Goal: Transaction & Acquisition: Purchase product/service

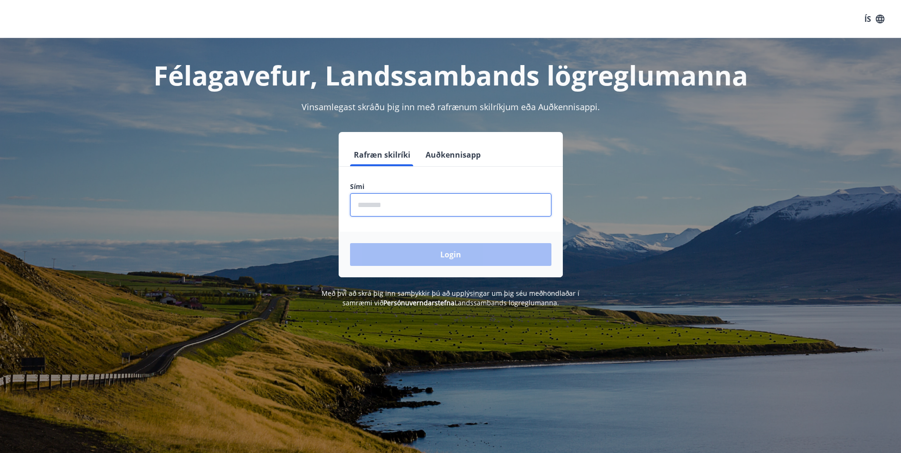
click at [420, 206] on input "phone" at bounding box center [450, 204] width 201 height 23
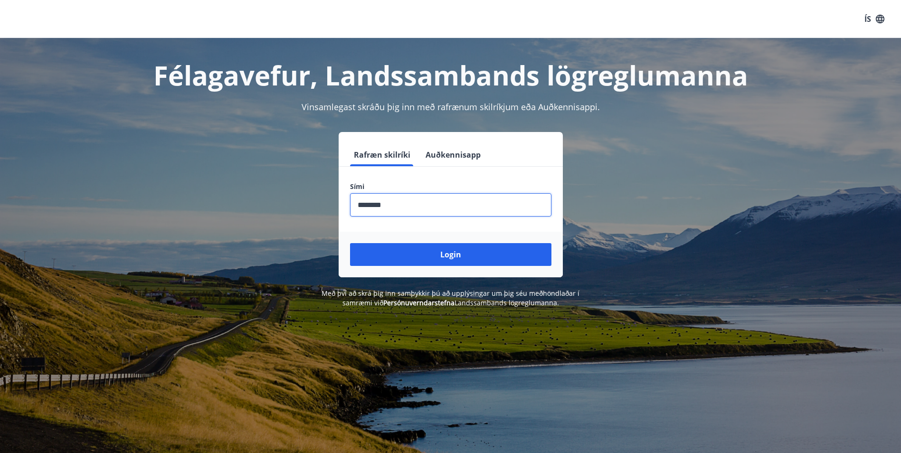
type input "********"
click at [350, 243] on button "Login" at bounding box center [450, 254] width 201 height 23
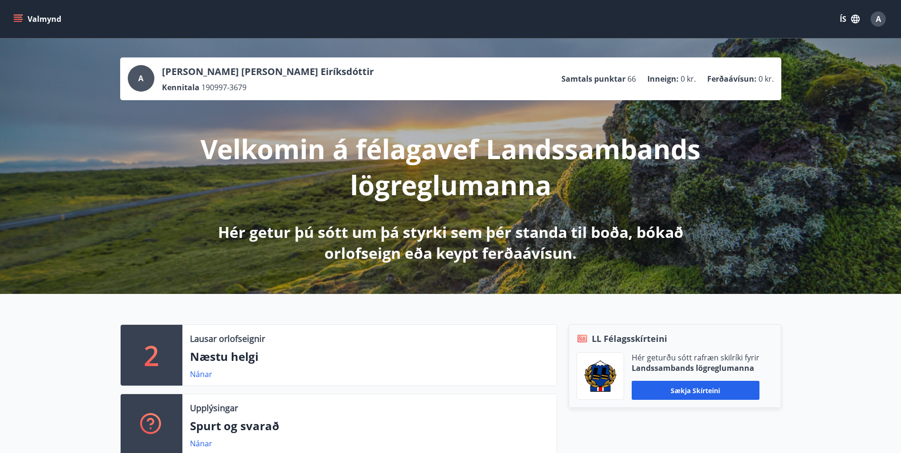
click at [22, 17] on icon "menu" at bounding box center [17, 18] width 9 height 9
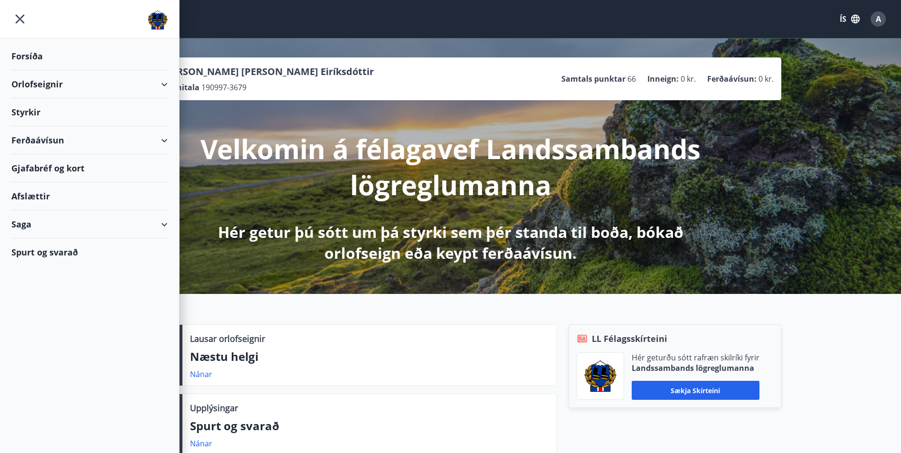
click at [123, 143] on div "Ferðaávísun" at bounding box center [89, 140] width 156 height 28
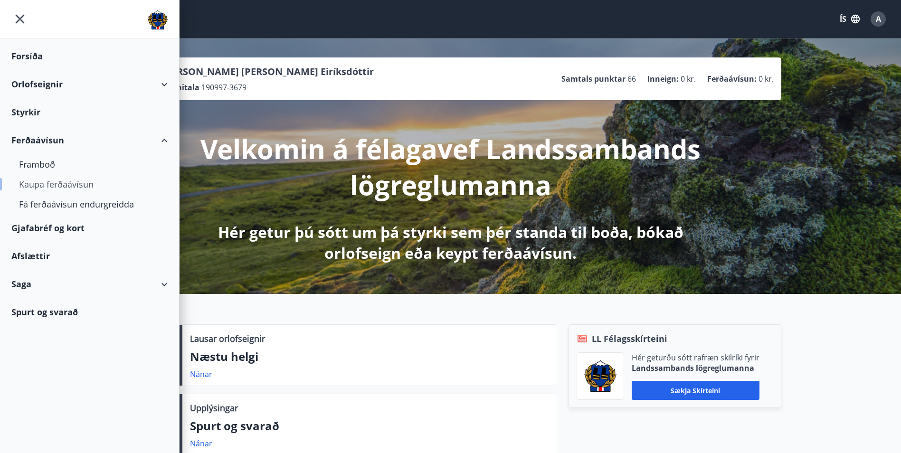
click at [66, 182] on div "Kaupa ferðaávísun" at bounding box center [89, 184] width 141 height 20
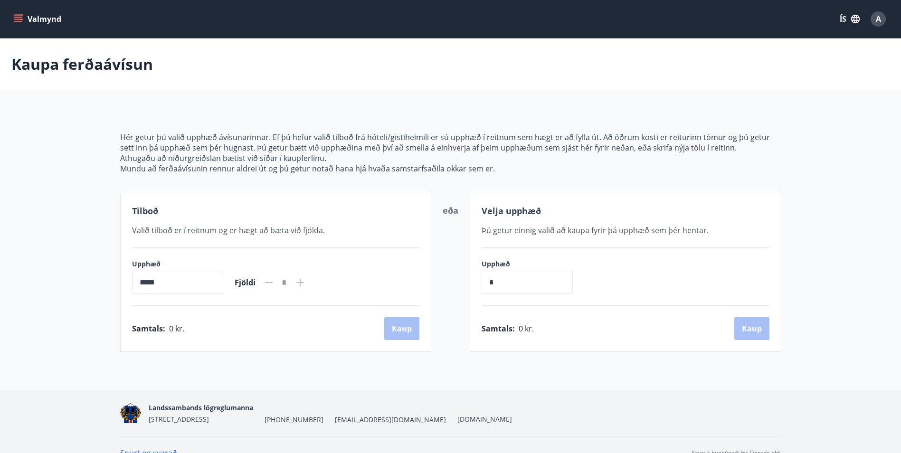
click at [197, 286] on input "*****" at bounding box center [177, 282] width 91 height 23
click at [306, 279] on icon at bounding box center [299, 282] width 11 height 11
click at [250, 230] on span "Valið tilboð er í reitnum og er hægt að bæta við fjölda." at bounding box center [228, 230] width 193 height 10
click at [192, 285] on input "*****" at bounding box center [177, 282] width 91 height 23
click at [138, 285] on input "*****" at bounding box center [177, 282] width 91 height 23
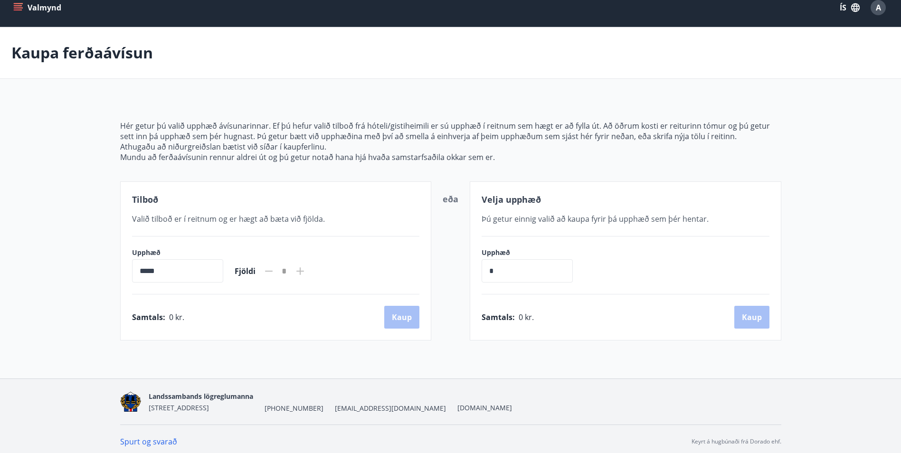
scroll to position [17, 0]
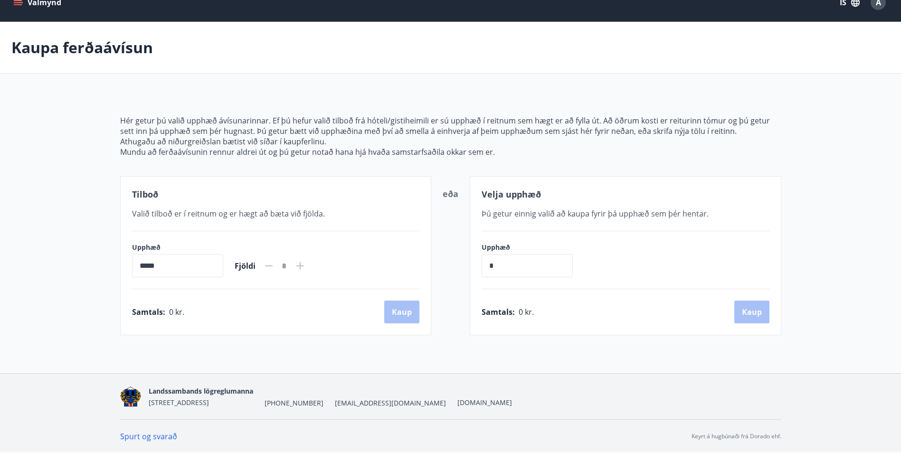
click at [208, 263] on input "*****" at bounding box center [177, 265] width 91 height 23
click at [306, 262] on icon at bounding box center [299, 265] width 11 height 11
click at [304, 265] on icon at bounding box center [300, 266] width 8 height 8
click at [202, 261] on input "*****" at bounding box center [177, 265] width 91 height 23
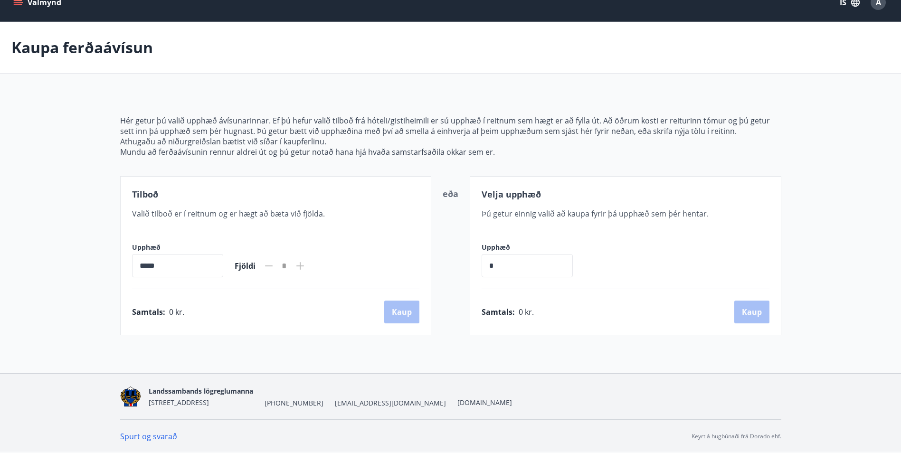
click at [135, 266] on input "*****" at bounding box center [177, 265] width 91 height 23
click at [140, 266] on input "*****" at bounding box center [177, 265] width 91 height 23
click at [507, 267] on input "*" at bounding box center [527, 265] width 91 height 23
type input "******"
click at [756, 312] on button "Kaup" at bounding box center [751, 312] width 35 height 23
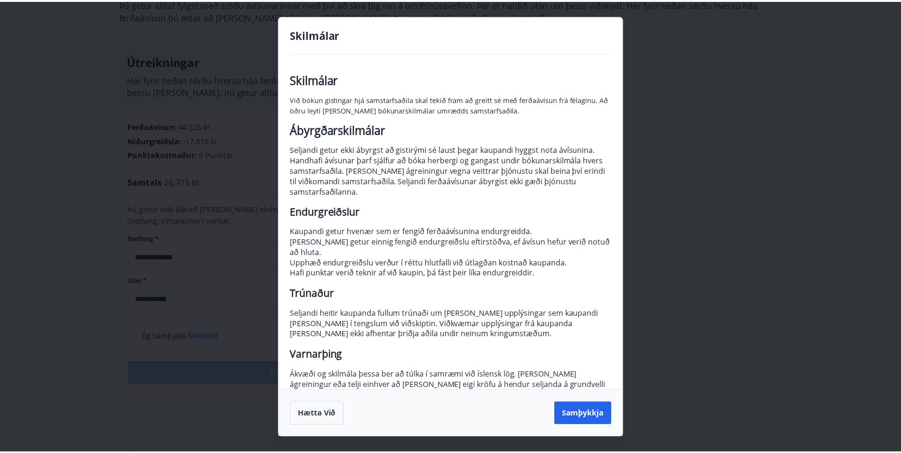
scroll to position [11, 0]
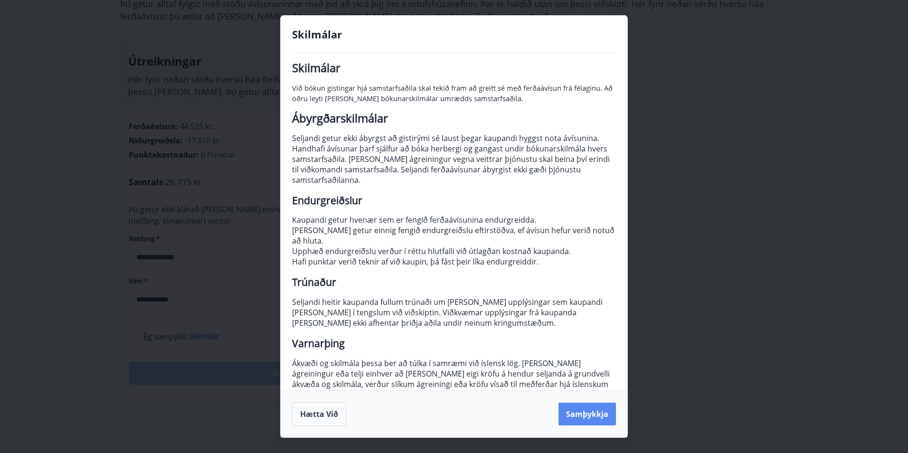
click at [593, 408] on button "Samþykkja" at bounding box center [587, 414] width 57 height 23
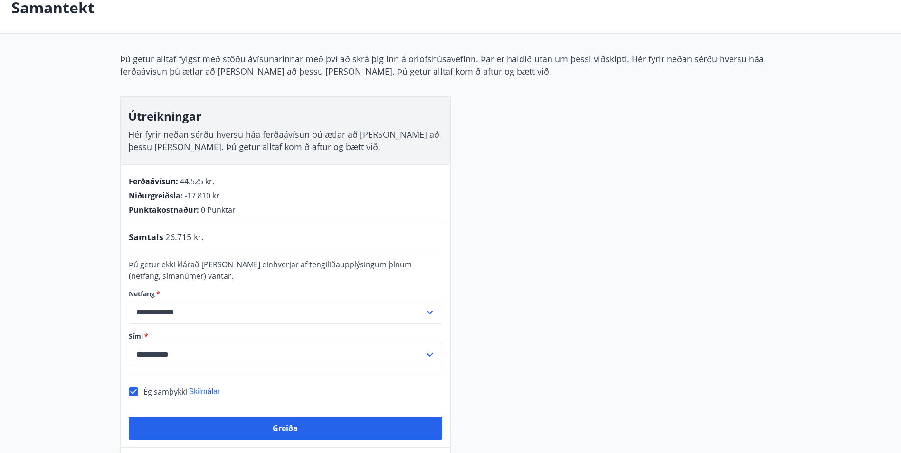
scroll to position [0, 0]
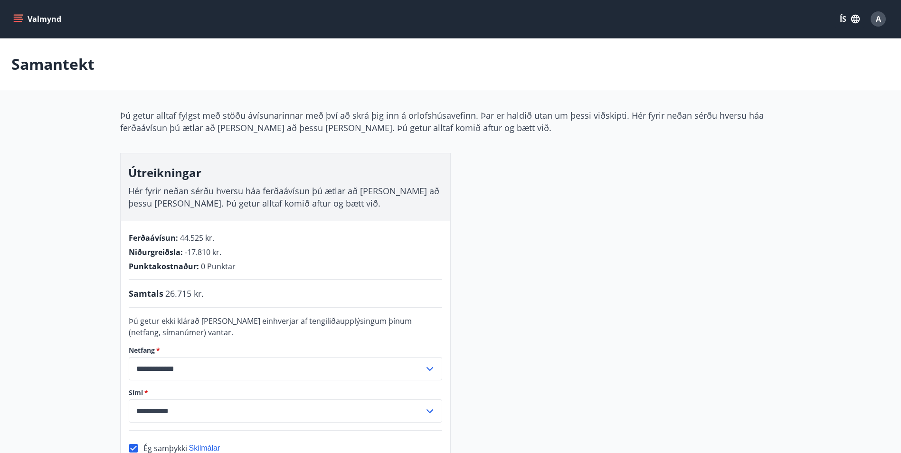
click at [16, 16] on icon "menu" at bounding box center [17, 18] width 9 height 9
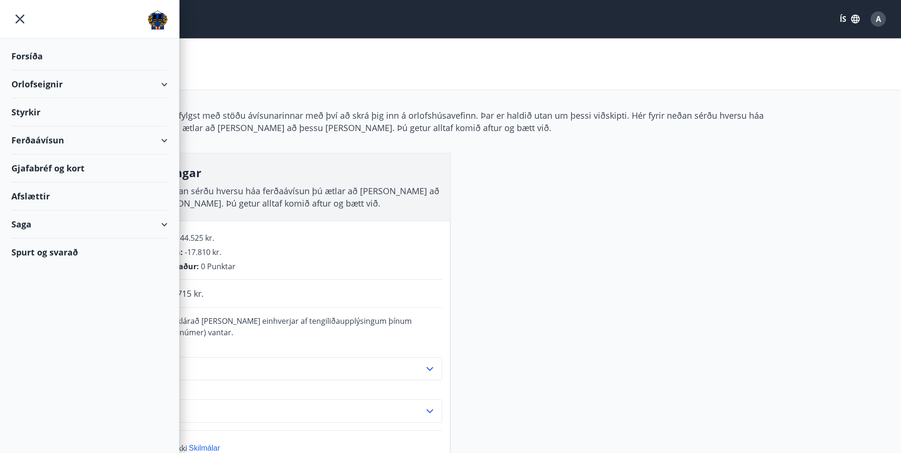
click at [112, 146] on div "Ferðaávísun" at bounding box center [89, 140] width 156 height 28
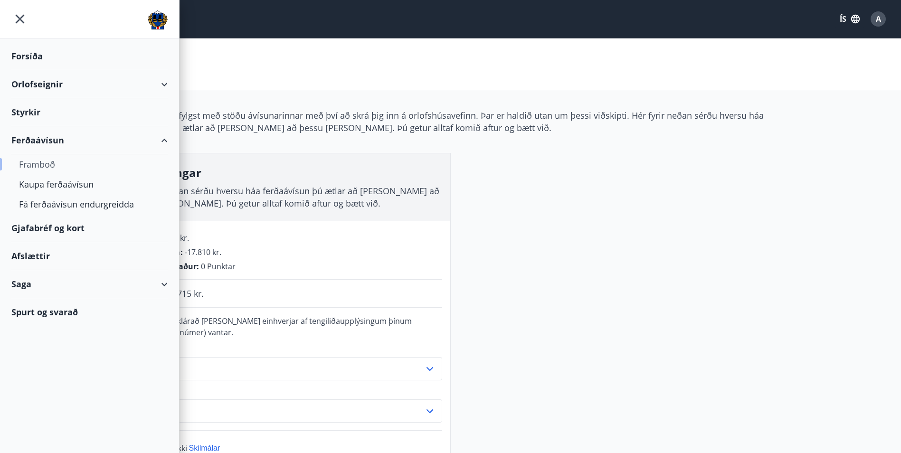
click at [41, 166] on div "Framboð" at bounding box center [89, 164] width 141 height 20
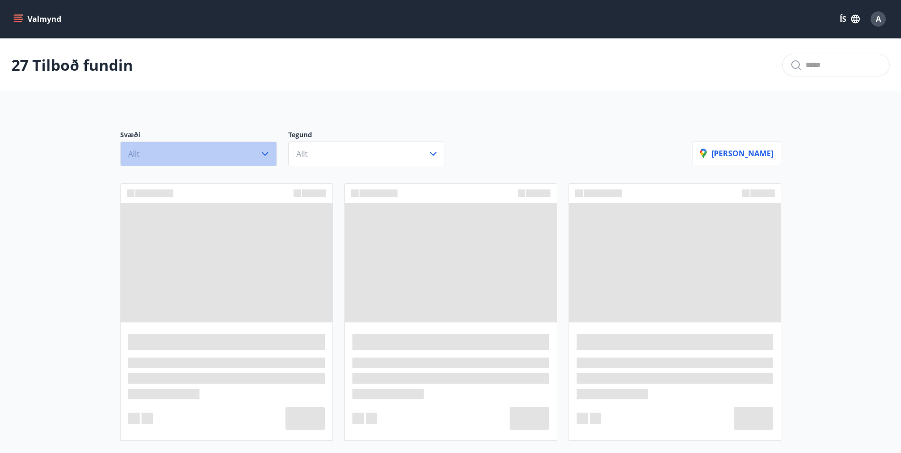
click at [173, 161] on button "Allt" at bounding box center [198, 154] width 157 height 25
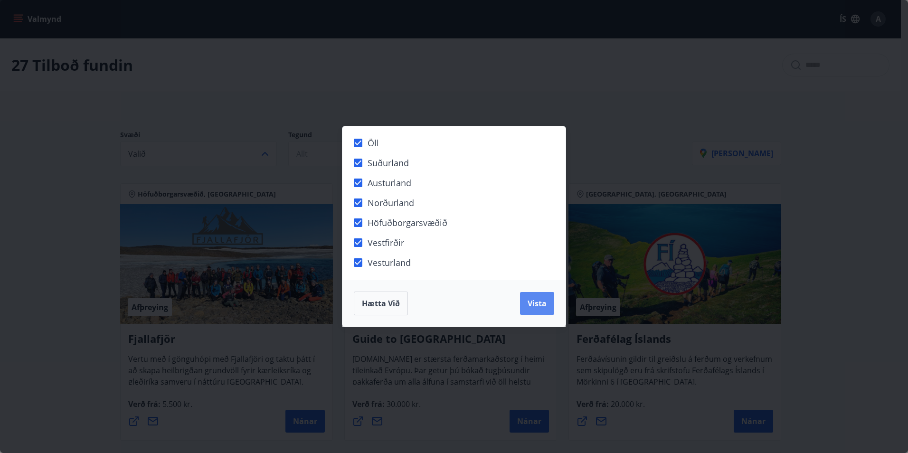
click at [538, 305] on span "Vista" at bounding box center [537, 303] width 19 height 10
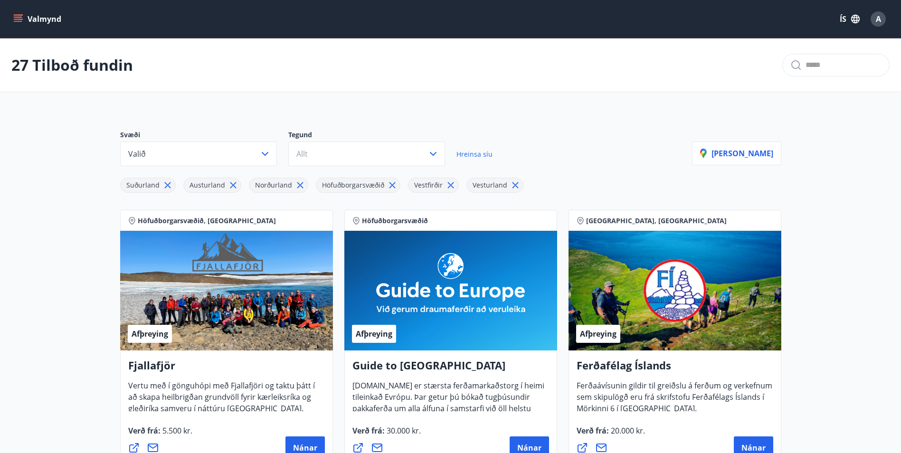
click at [228, 183] on icon at bounding box center [233, 185] width 10 height 10
click at [235, 186] on icon at bounding box center [234, 185] width 10 height 10
click at [316, 186] on icon at bounding box center [318, 185] width 6 height 6
click at [319, 186] on icon at bounding box center [324, 185] width 10 height 10
click at [27, 17] on button "Valmynd" at bounding box center [38, 18] width 54 height 17
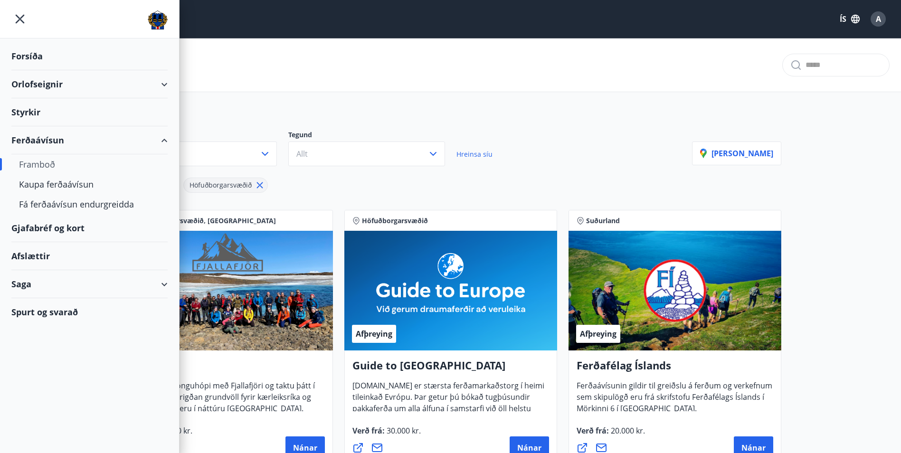
click at [31, 57] on div "Forsíða" at bounding box center [89, 56] width 156 height 28
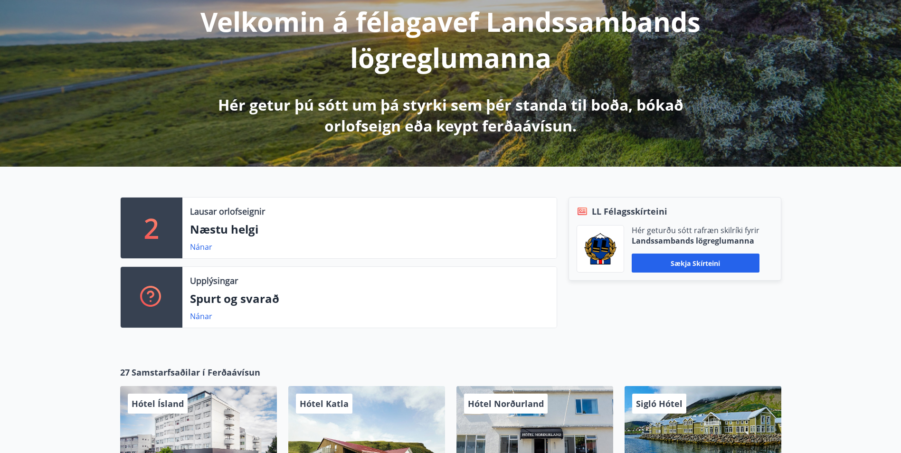
scroll to position [190, 0]
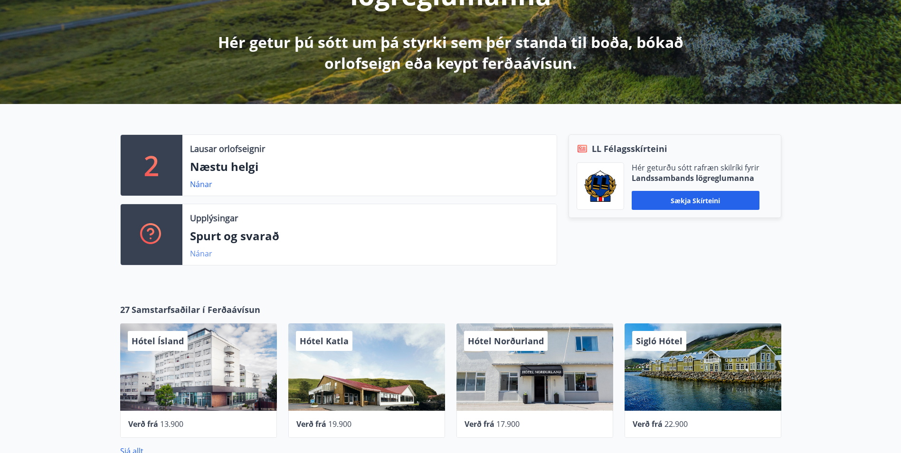
click at [207, 256] on link "Nánar" at bounding box center [201, 253] width 22 height 10
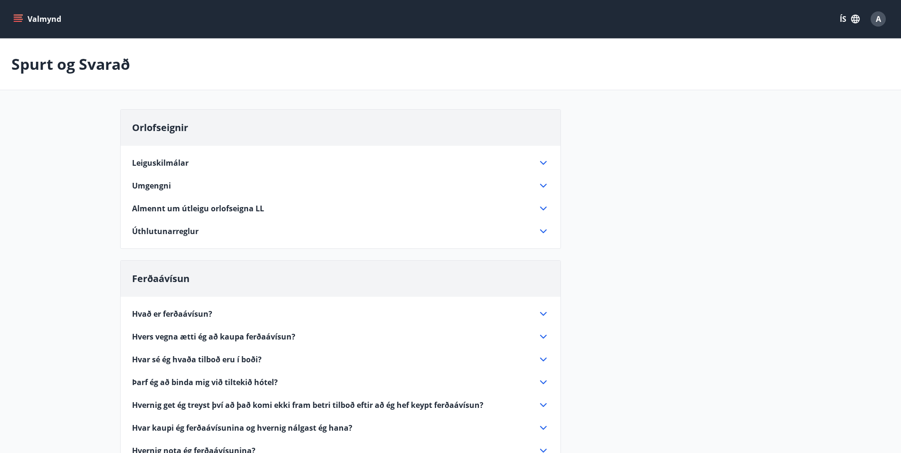
click at [544, 310] on icon at bounding box center [543, 313] width 11 height 11
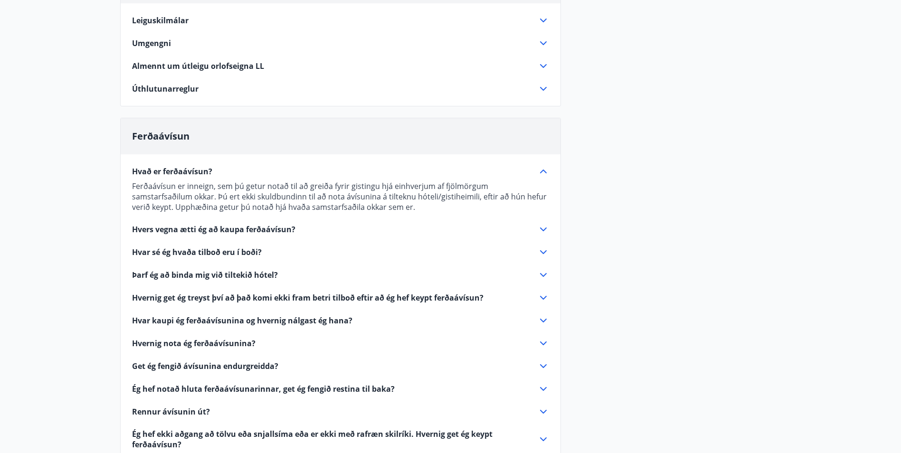
scroll to position [190, 0]
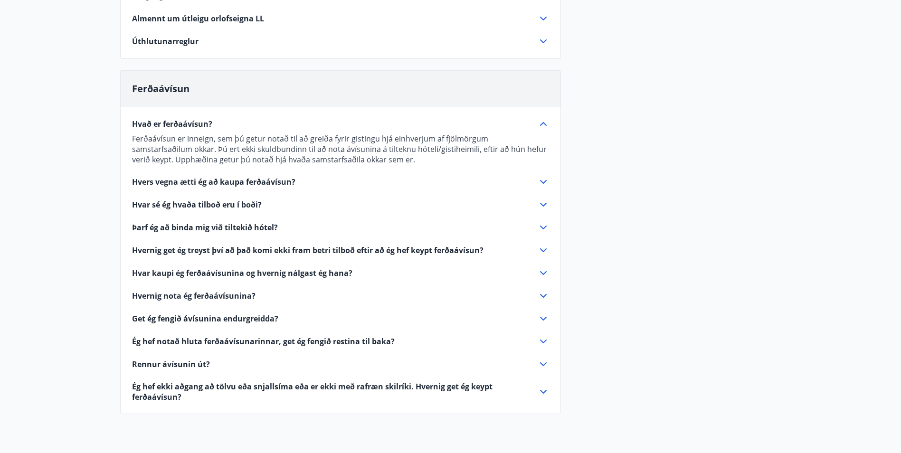
click at [542, 183] on icon at bounding box center [543, 181] width 11 height 11
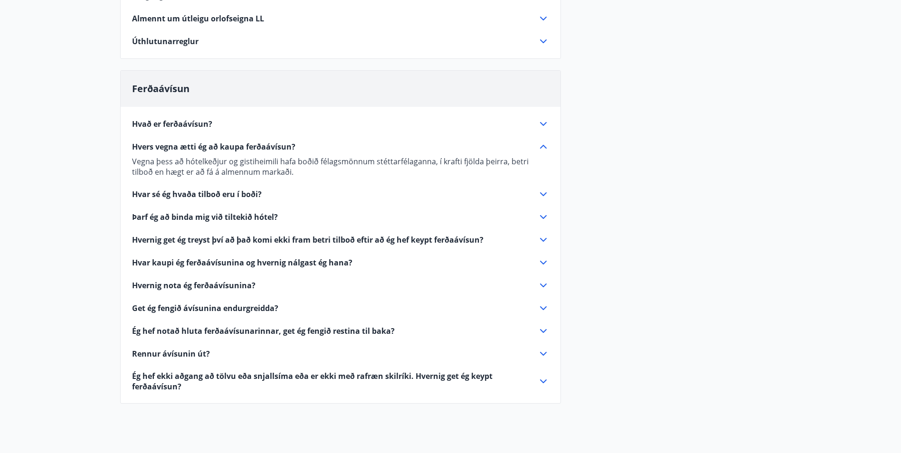
click at [543, 287] on icon at bounding box center [543, 285] width 11 height 11
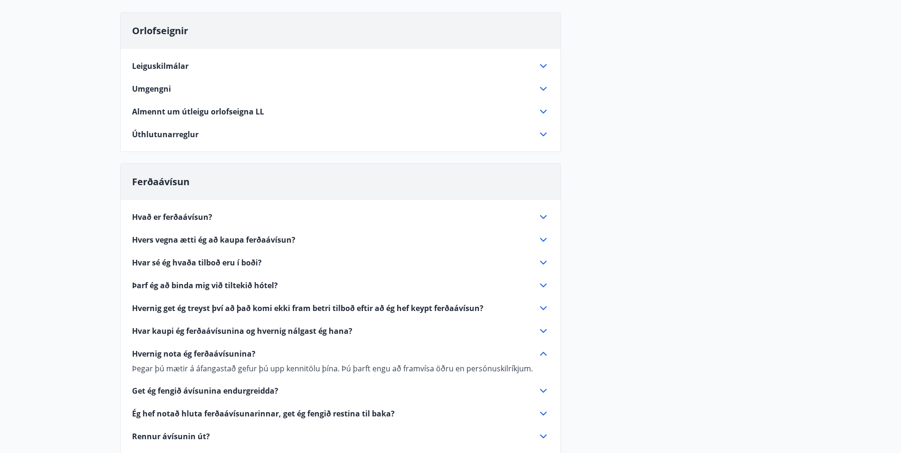
scroll to position [0, 0]
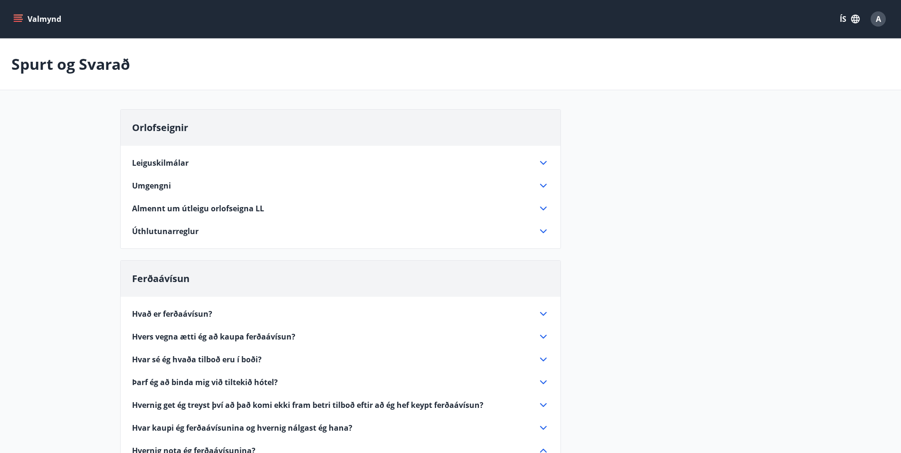
click at [19, 19] on icon "menu" at bounding box center [17, 18] width 9 height 9
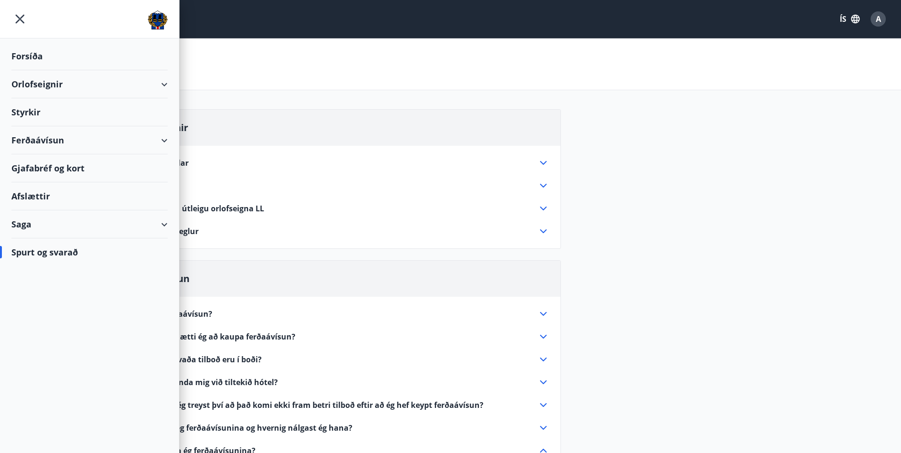
click at [163, 221] on div "Saga" at bounding box center [89, 224] width 156 height 28
click at [60, 245] on div "Ferðaávísun" at bounding box center [89, 248] width 141 height 20
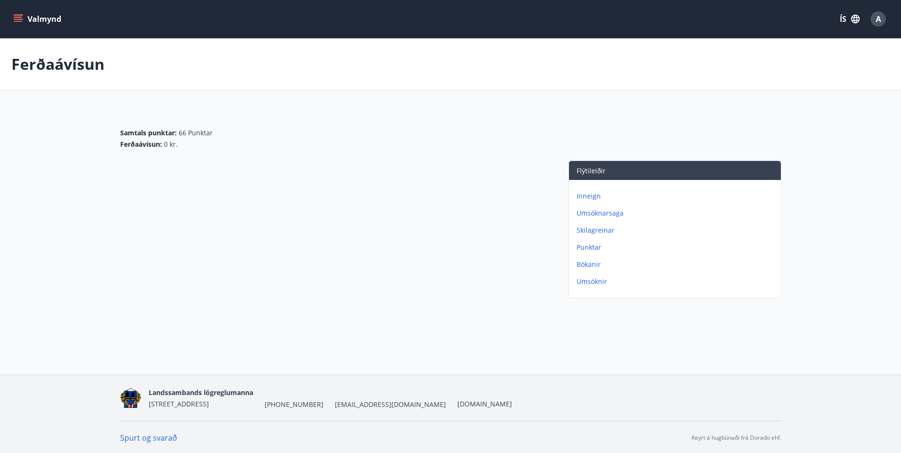
click at [10, 20] on div "Valmynd ÍS A" at bounding box center [450, 19] width 901 height 38
click at [16, 19] on icon "menu" at bounding box center [17, 18] width 9 height 9
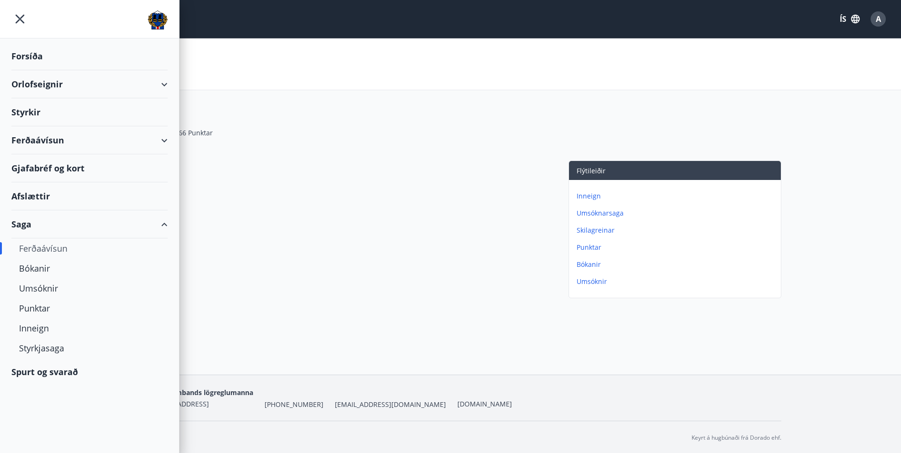
click at [168, 142] on icon at bounding box center [164, 140] width 11 height 11
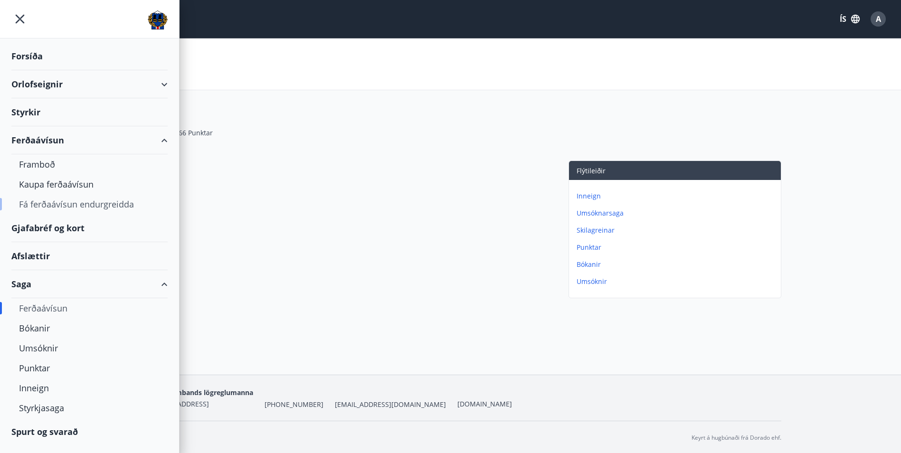
click at [72, 200] on div "Fá ferðaávísun endurgreidda" at bounding box center [89, 204] width 141 height 20
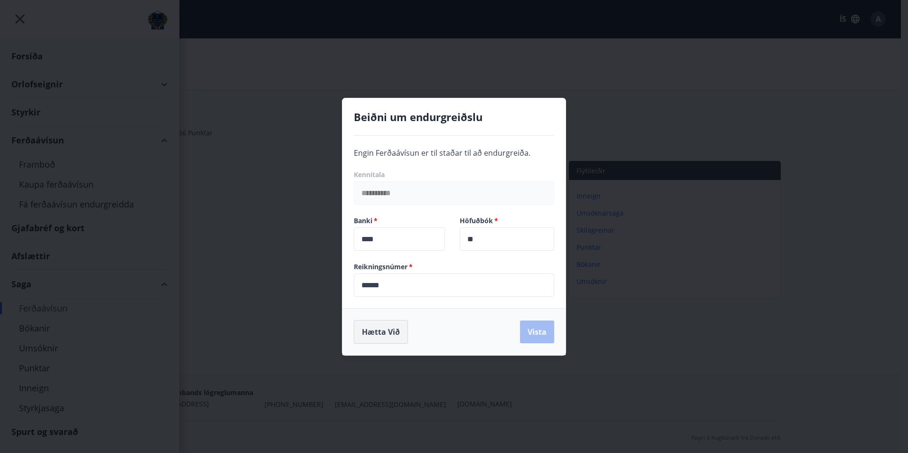
click at [374, 332] on button "Hætta við" at bounding box center [381, 332] width 54 height 24
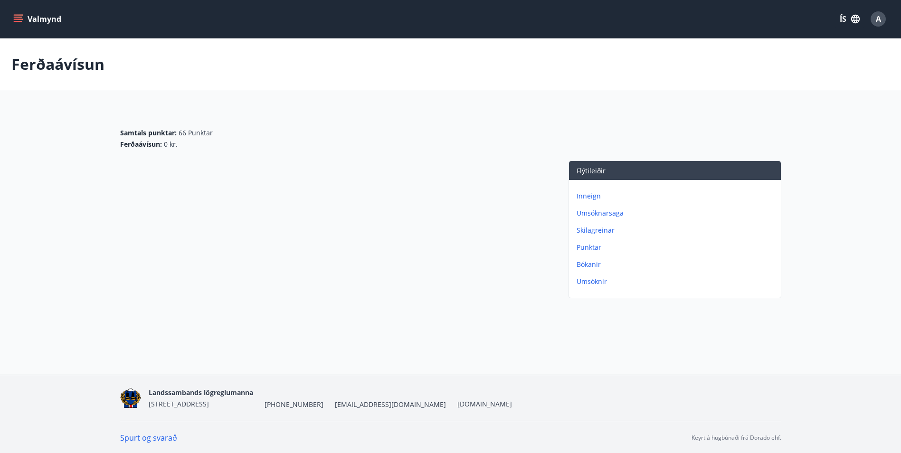
click at [21, 15] on icon "menu" at bounding box center [19, 15] width 10 height 1
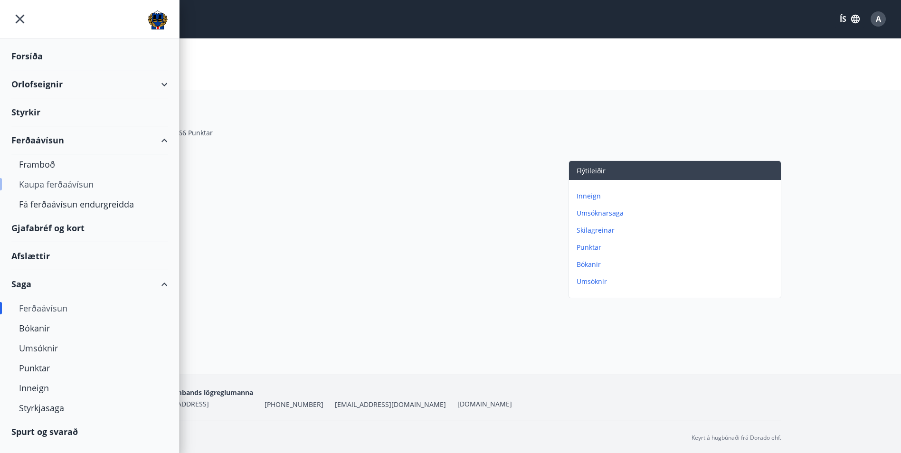
click at [54, 186] on div "Kaupa ferðaávísun" at bounding box center [89, 184] width 141 height 20
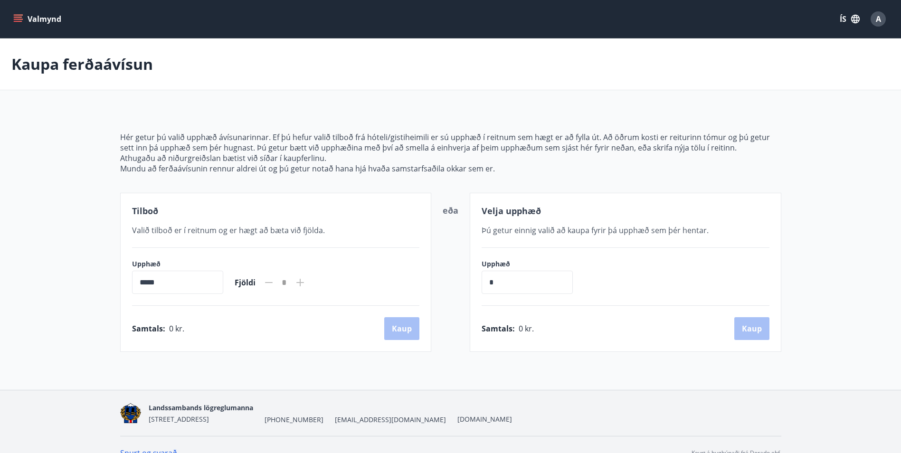
click at [294, 280] on div "*" at bounding box center [285, 283] width 20 height 17
click at [306, 280] on icon at bounding box center [299, 282] width 11 height 11
click at [275, 278] on icon at bounding box center [268, 282] width 11 height 11
click at [256, 278] on span "Fjöldi" at bounding box center [245, 282] width 21 height 10
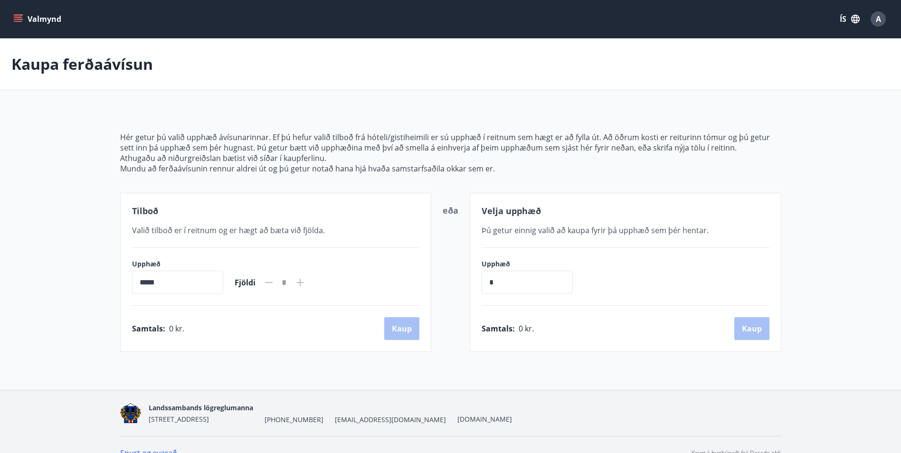
click at [220, 280] on input "*****" at bounding box center [177, 282] width 91 height 23
click at [137, 283] on input "*****" at bounding box center [177, 282] width 91 height 23
click at [518, 282] on input "*" at bounding box center [527, 282] width 91 height 23
type input "******"
click at [757, 332] on button "Kaup" at bounding box center [751, 328] width 35 height 23
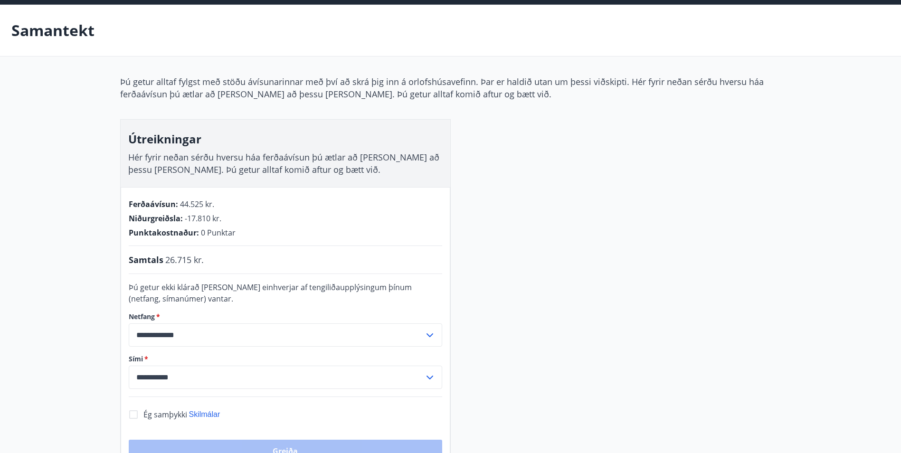
scroll to position [47, 0]
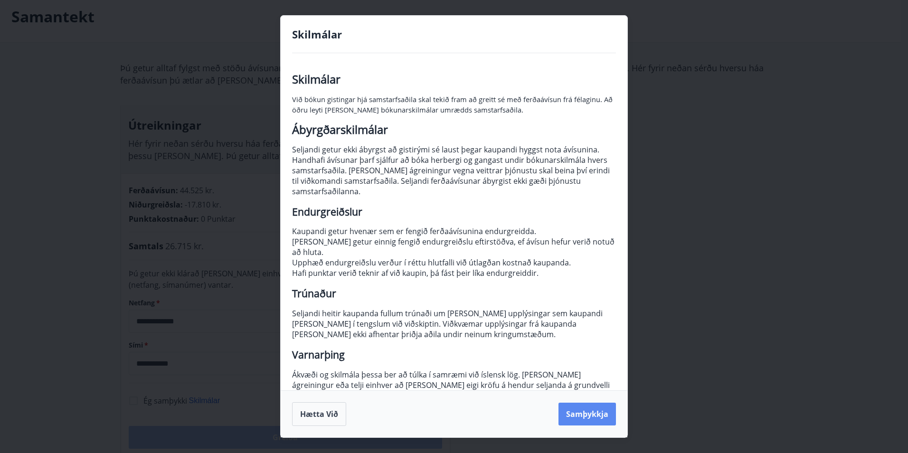
click at [575, 415] on button "Samþykkja" at bounding box center [587, 414] width 57 height 23
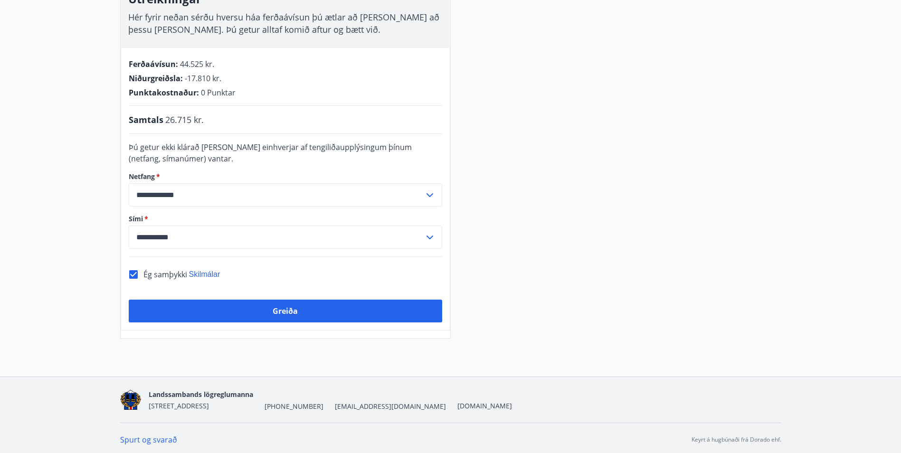
scroll to position [177, 0]
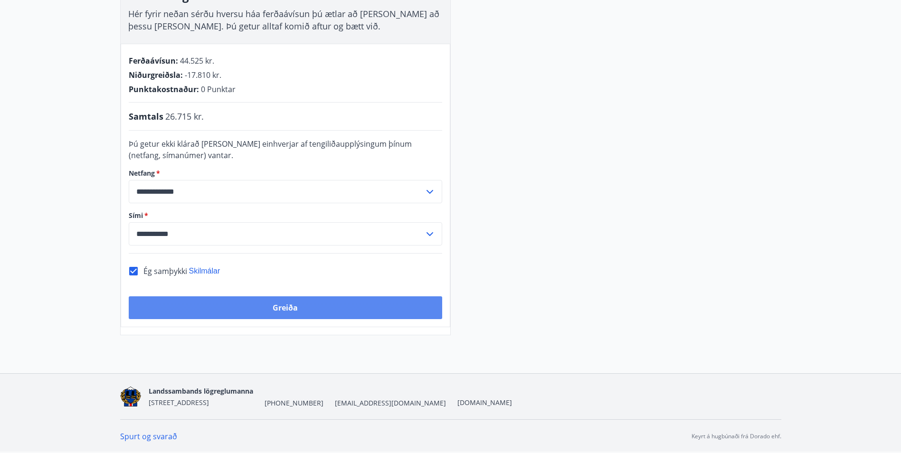
click at [327, 308] on button "Greiða" at bounding box center [285, 307] width 313 height 23
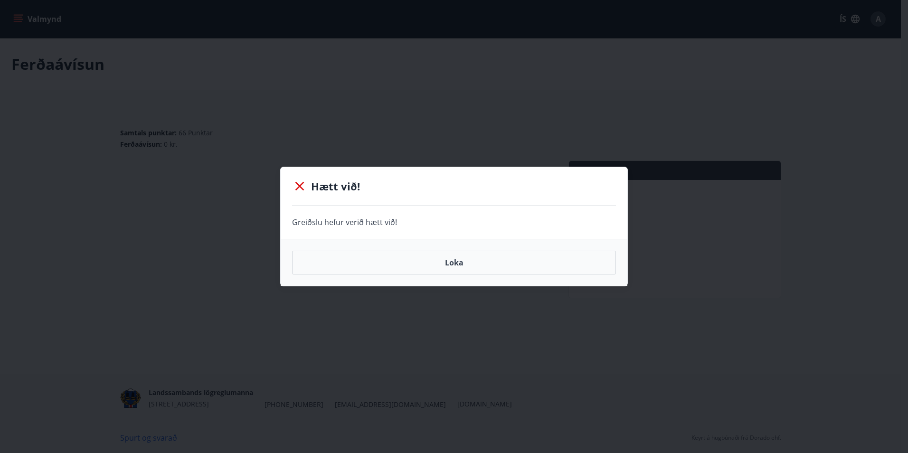
click at [313, 184] on p "Hætt við!" at bounding box center [454, 186] width 324 height 15
click at [297, 184] on icon at bounding box center [299, 186] width 9 height 9
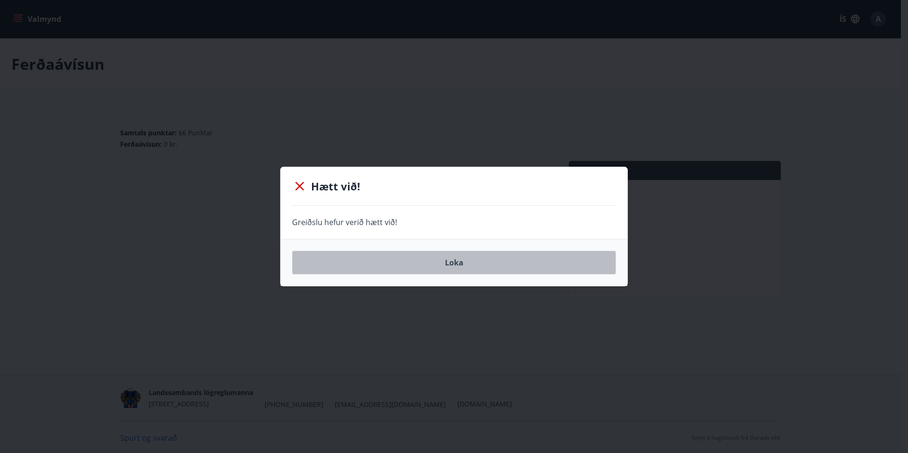
click at [473, 269] on button "Loka" at bounding box center [454, 263] width 324 height 24
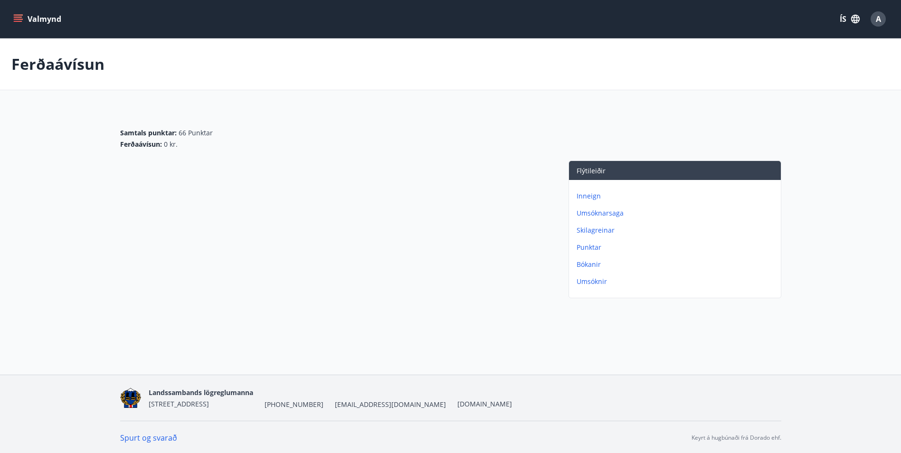
click at [14, 23] on icon "menu" at bounding box center [17, 18] width 9 height 9
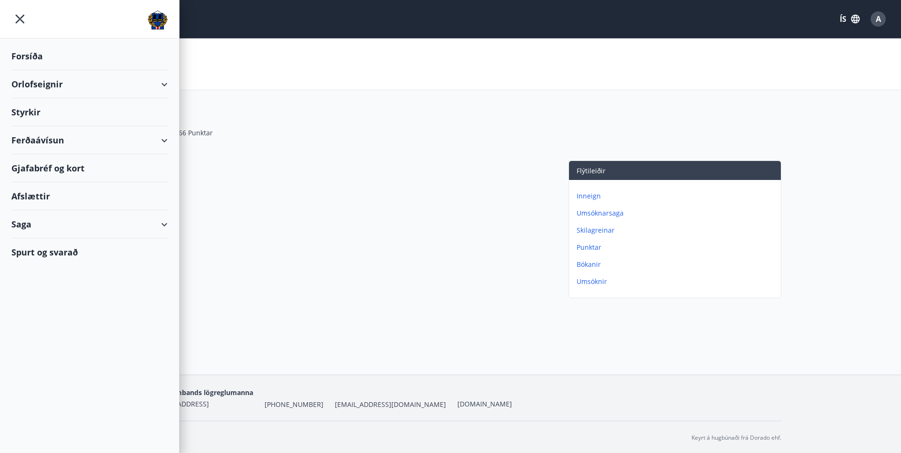
click at [54, 138] on div "Ferðaávísun" at bounding box center [89, 140] width 156 height 28
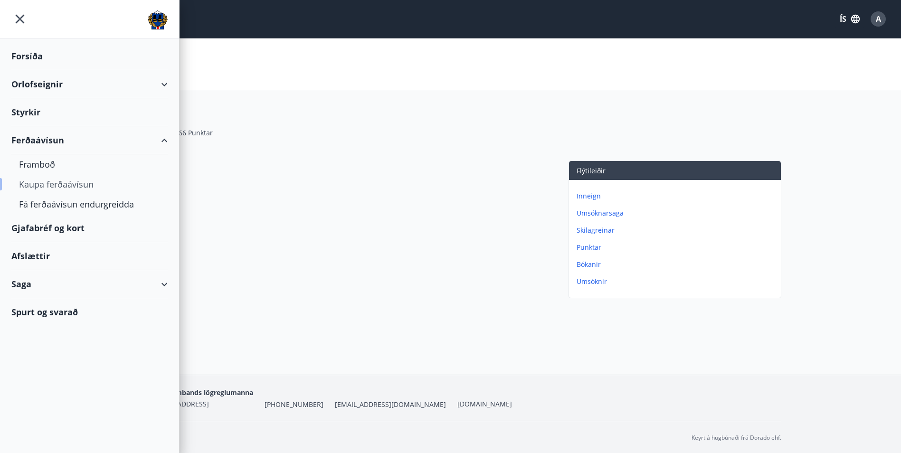
click at [59, 185] on div "Kaupa ferðaávísun" at bounding box center [89, 184] width 141 height 20
